Goal: Information Seeking & Learning: Learn about a topic

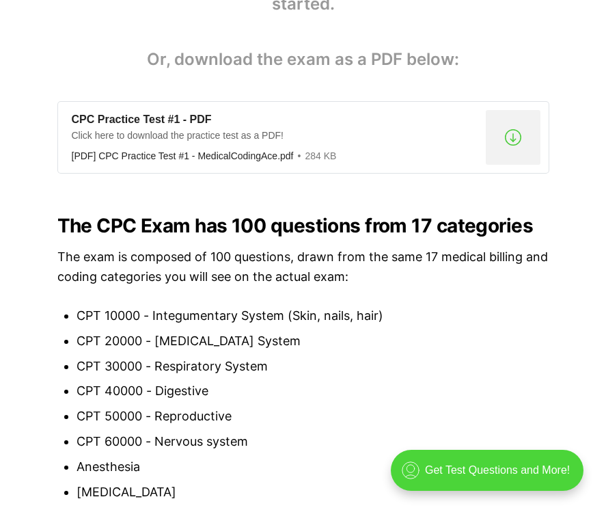
scroll to position [1054, 0]
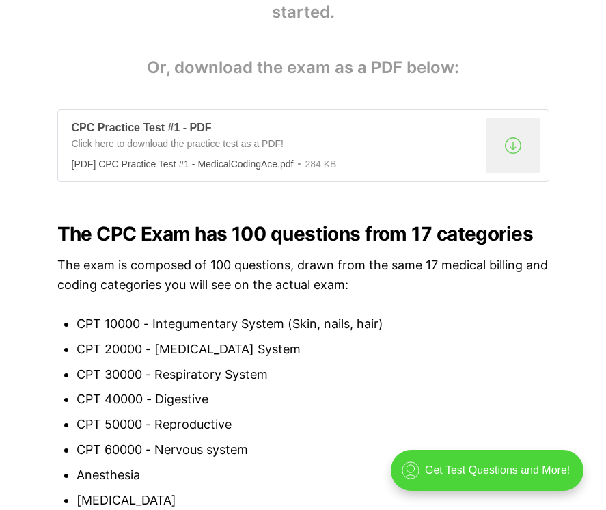
click at [517, 143] on div ".a{fill:none;stroke:currentColor;stroke-linecap:round;stroke-linejoin:round;str…" at bounding box center [513, 145] width 55 height 55
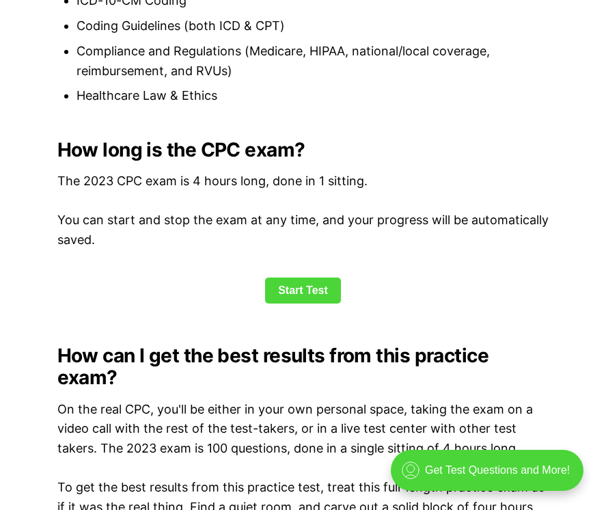
scroll to position [1805, 0]
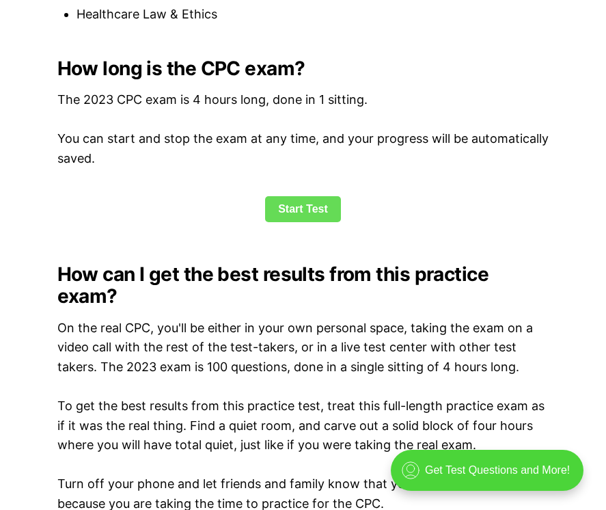
click at [286, 196] on link "Start Test" at bounding box center [303, 209] width 76 height 26
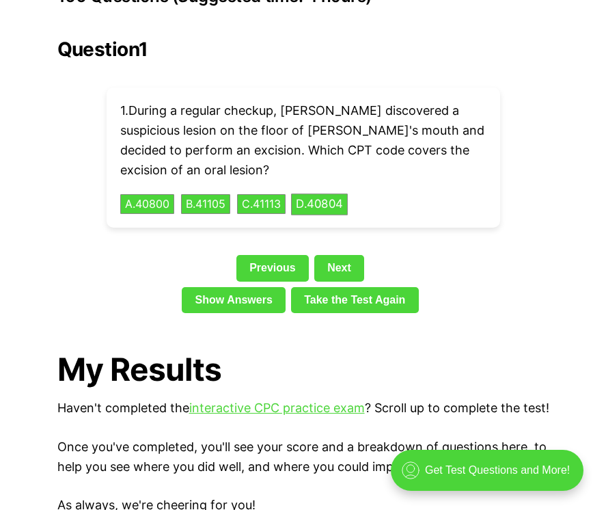
click at [346, 193] on button "D . 40804" at bounding box center [319, 203] width 57 height 21
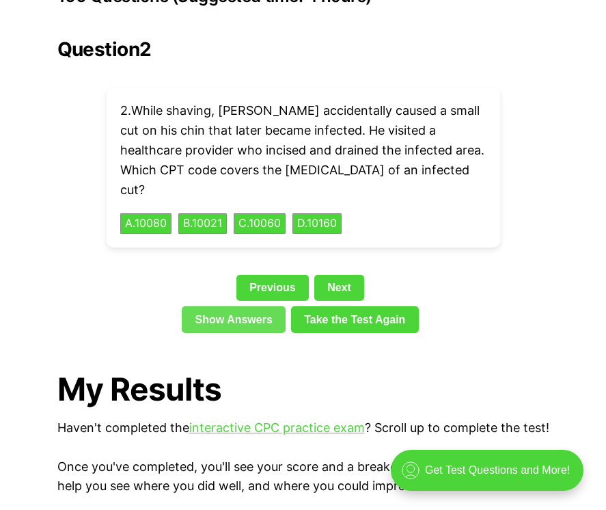
click at [262, 306] on link "Show Answers" at bounding box center [234, 319] width 104 height 26
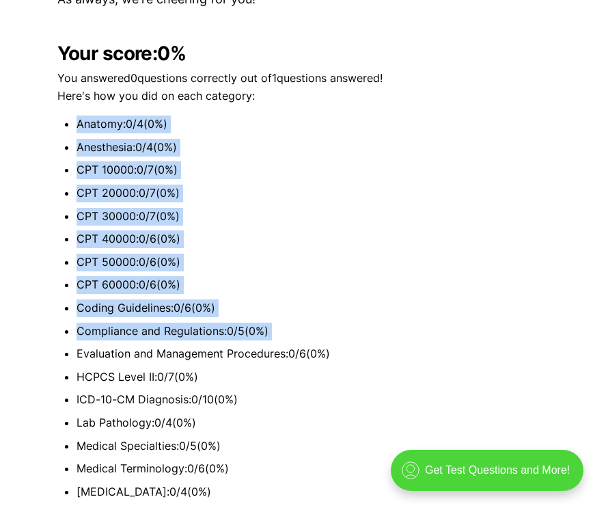
drag, startPoint x: 78, startPoint y: 79, endPoint x: 145, endPoint y: 268, distance: 200.1
click at [144, 290] on ul "Anatomy : 0 / 4 ( 0 %) Anesthesia : 0 / 4 ( 0 %) CPT 10000 : 0 / 7 ( 0 %) CPT 2…" at bounding box center [303, 307] width 492 height 385
click at [257, 139] on li "Anesthesia : 0 / 4 ( 0 %)" at bounding box center [313, 148] width 473 height 18
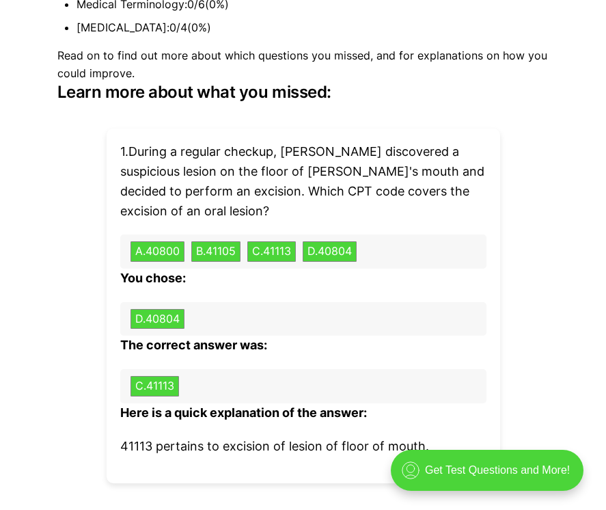
scroll to position [4099, 0]
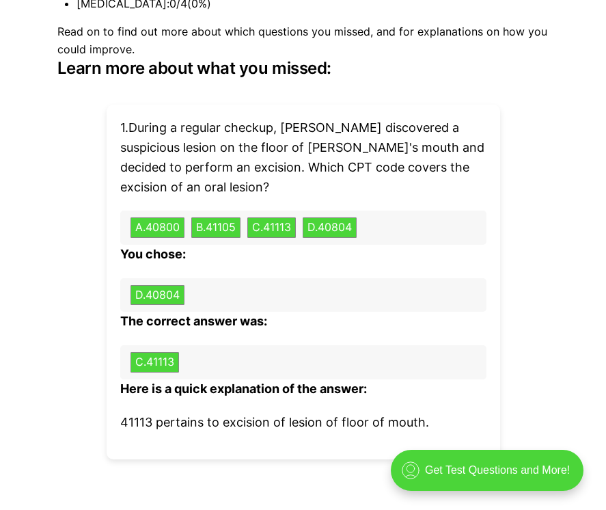
scroll to position [3086, 0]
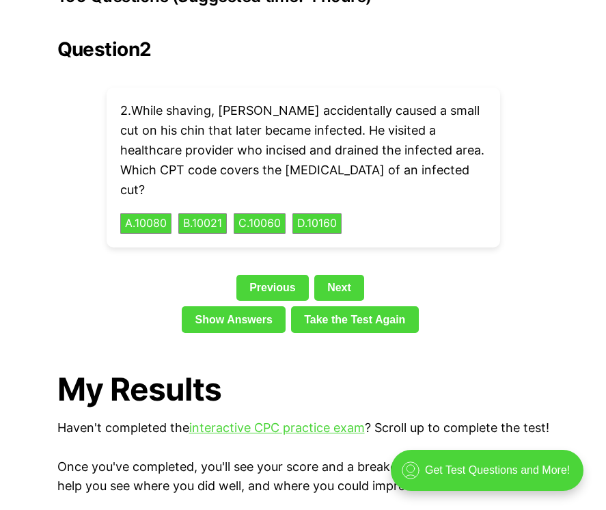
scroll to position [1805, 0]
